Goal: Task Accomplishment & Management: Use online tool/utility

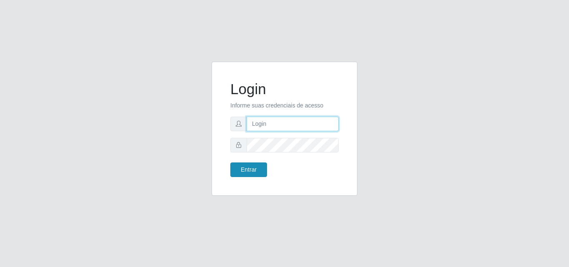
type input "[EMAIL_ADDRESS][DOMAIN_NAME]"
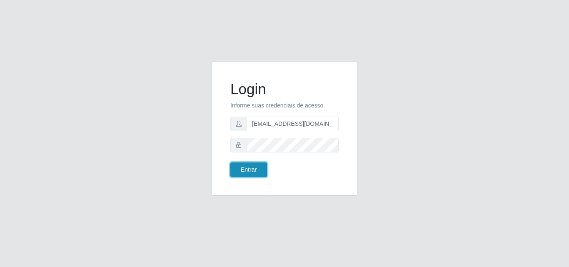
click at [249, 167] on button "Entrar" at bounding box center [248, 169] width 37 height 15
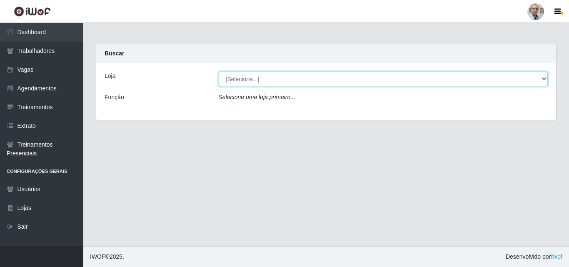
click at [537, 79] on select "[Selecione...] Mar Vermelho - Loja 04" at bounding box center [383, 79] width 329 height 15
select select "251"
click at [219, 72] on select "[Selecione...] Mar Vermelho - Loja 04" at bounding box center [383, 79] width 329 height 15
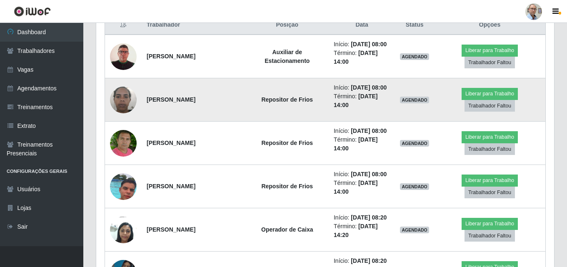
scroll to position [333, 0]
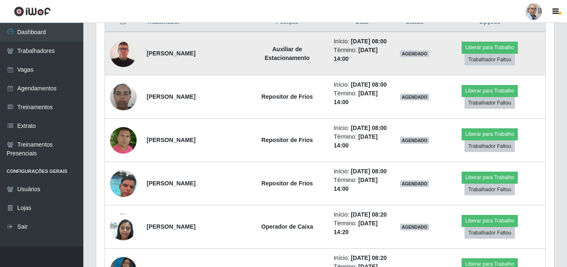
click at [125, 61] on img at bounding box center [123, 53] width 27 height 38
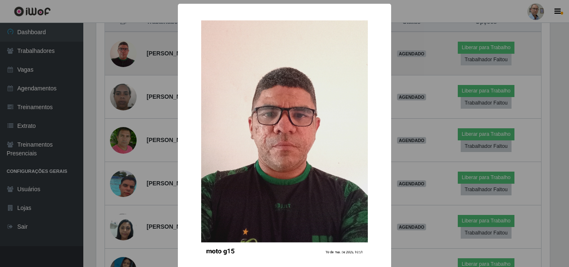
click at [125, 61] on div "× OK Cancel" at bounding box center [284, 133] width 569 height 267
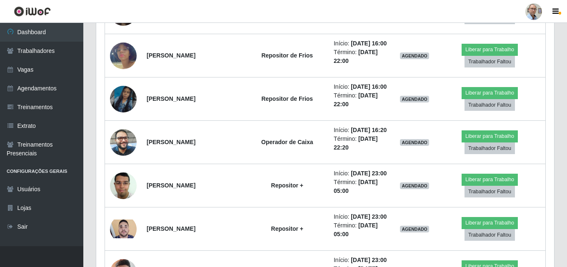
scroll to position [957, 0]
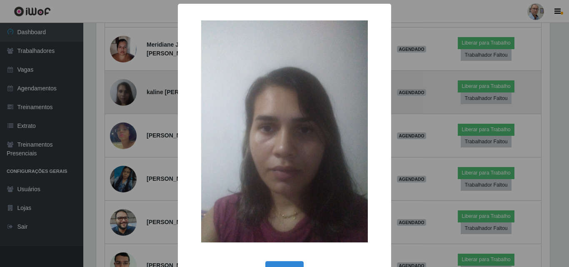
click at [122, 110] on div "× OK Cancel" at bounding box center [284, 133] width 569 height 267
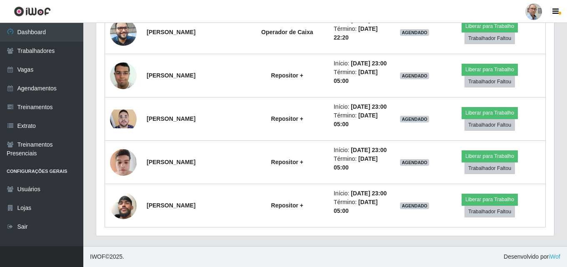
scroll to position [1189, 0]
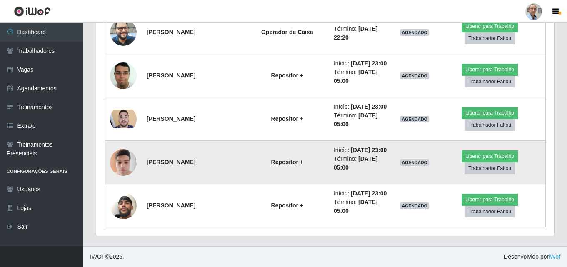
click at [123, 180] on img at bounding box center [123, 161] width 27 height 35
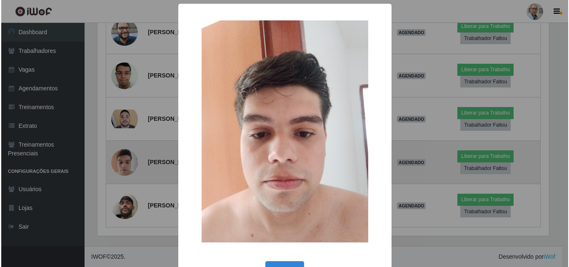
scroll to position [173, 453]
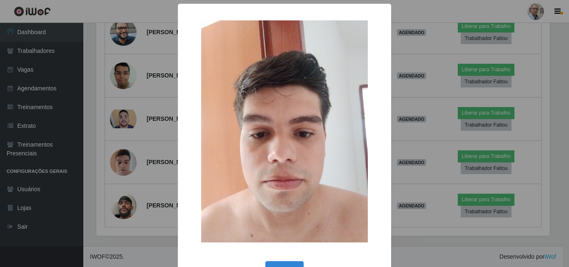
click at [128, 211] on div "× OK Cancel" at bounding box center [284, 133] width 569 height 267
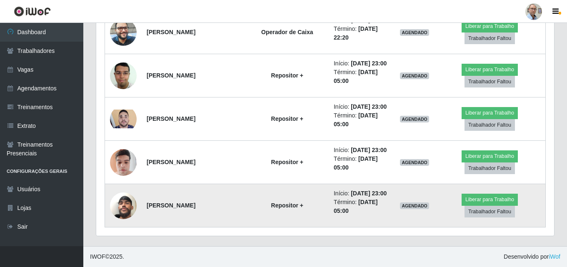
scroll to position [1230, 0]
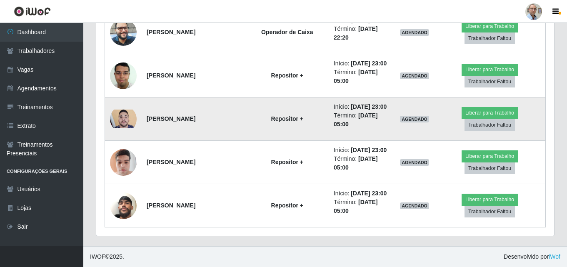
click at [130, 109] on img at bounding box center [123, 118] width 27 height 18
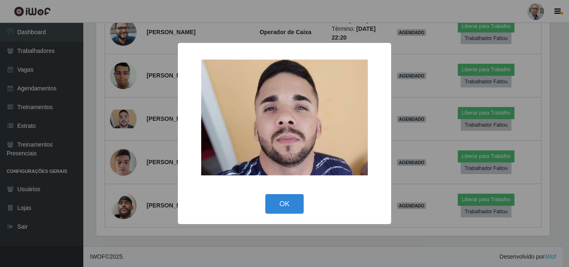
click at [127, 147] on div "× OK Cancel" at bounding box center [284, 133] width 569 height 267
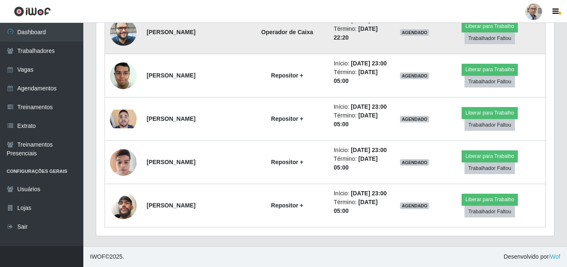
scroll to position [1230, 0]
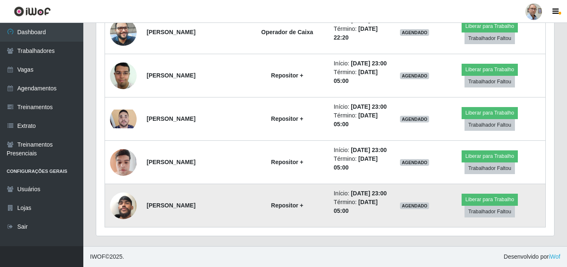
click at [124, 202] on img at bounding box center [123, 205] width 27 height 47
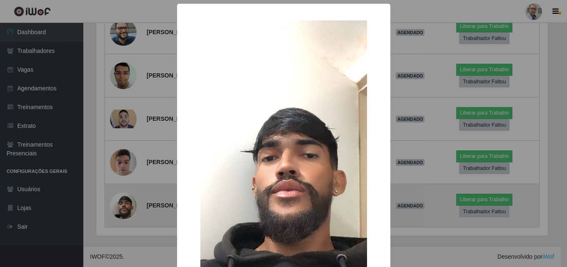
scroll to position [0, 0]
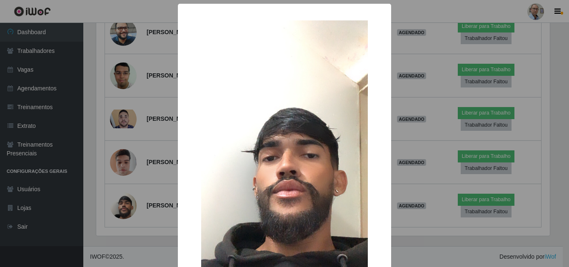
click at [134, 177] on div "× OK Cancel" at bounding box center [284, 133] width 569 height 267
